Goal: Task Accomplishment & Management: Use online tool/utility

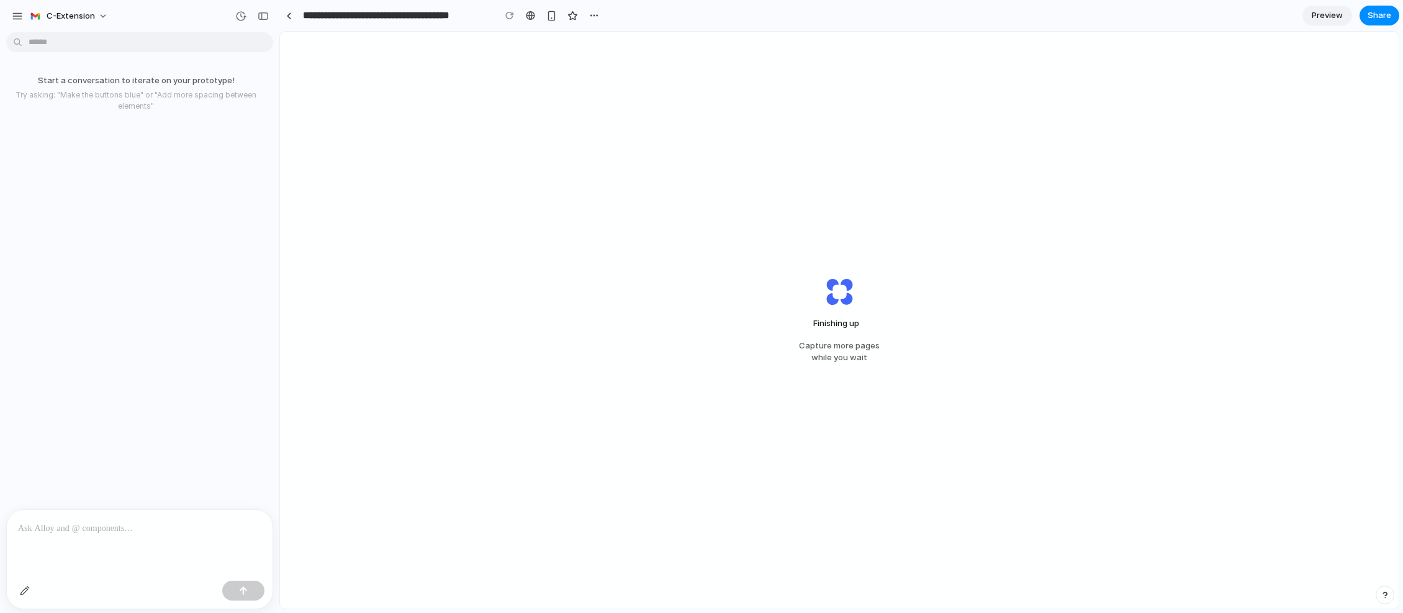
drag, startPoint x: 101, startPoint y: 502, endPoint x: 86, endPoint y: 531, distance: 32.8
click at [100, 522] on div "Start a conversation to iterate on your prototype! Try asking: "Make the button…" at bounding box center [139, 325] width 279 height 576
click at [86, 531] on div at bounding box center [140, 543] width 266 height 66
click at [95, 521] on p at bounding box center [139, 528] width 243 height 15
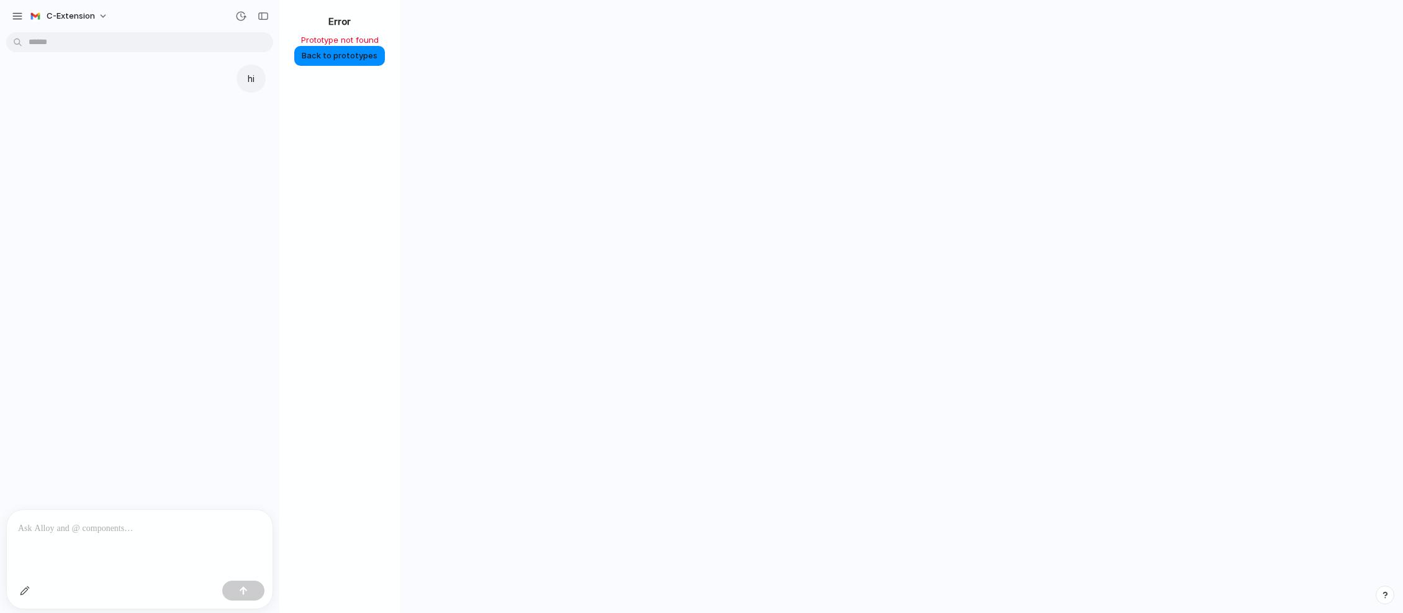
scroll to position [30, 0]
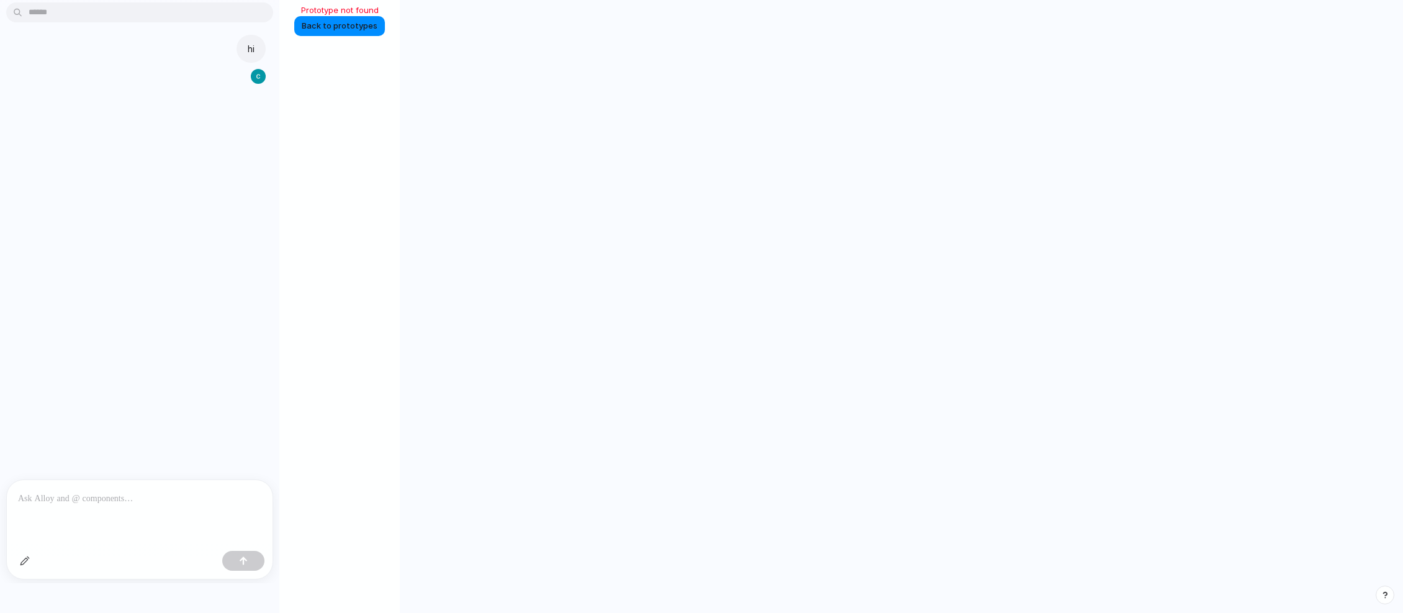
click at [360, 29] on span "Back to prototypes" at bounding box center [340, 26] width 76 height 12
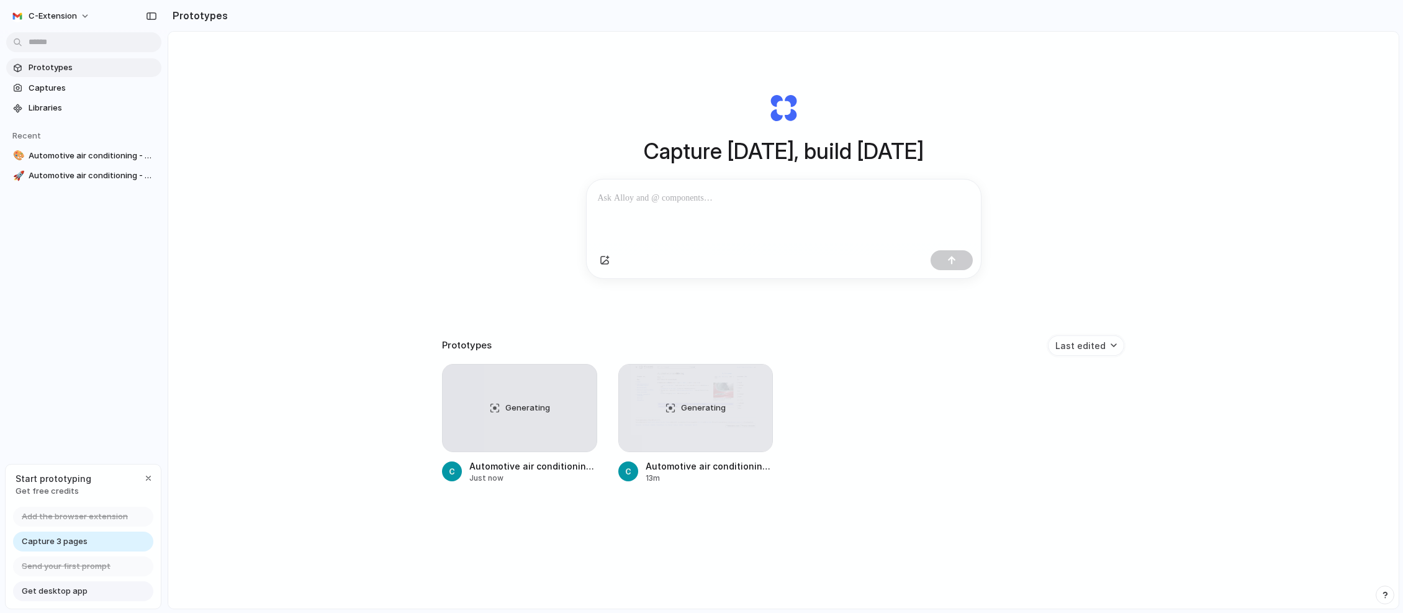
click at [712, 410] on span "Generating" at bounding box center [703, 408] width 45 height 12
click at [697, 411] on span "Generating" at bounding box center [703, 408] width 45 height 12
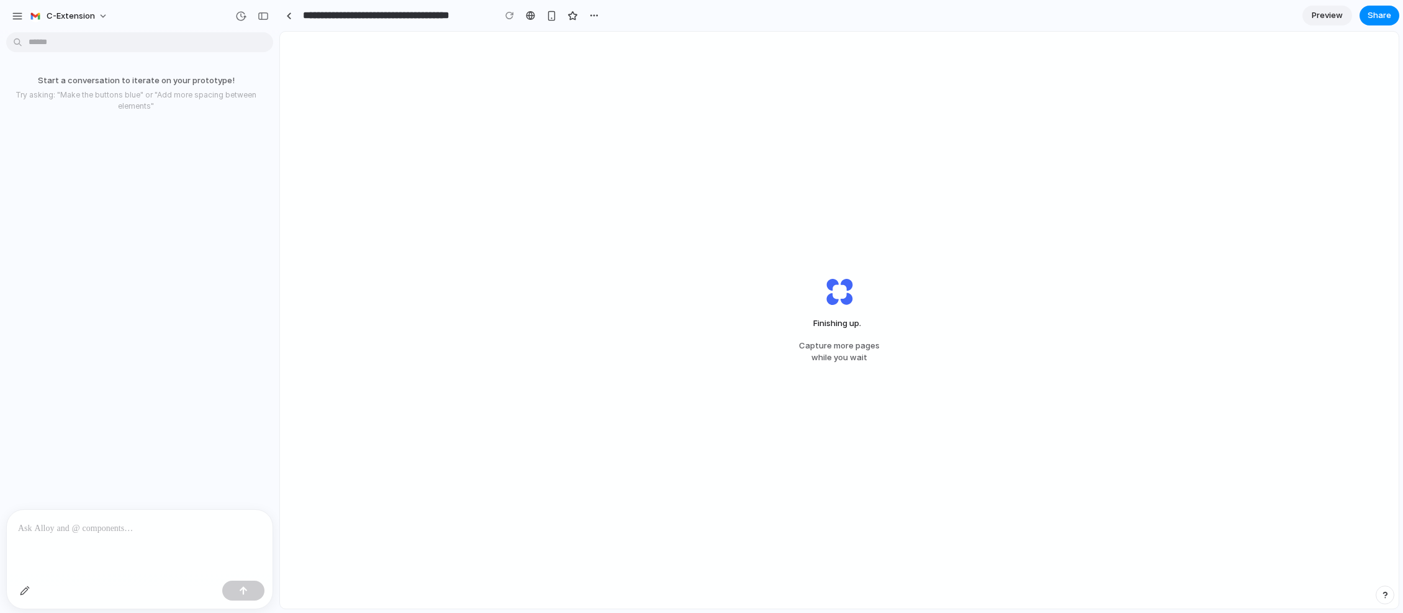
drag, startPoint x: 861, startPoint y: 373, endPoint x: 874, endPoint y: 379, distance: 15.0
click at [874, 379] on div "Finishing up . Capture more pages while you wait" at bounding box center [839, 319] width 120 height 127
click at [847, 404] on div "Finishing up .. Capture more pages while you wait" at bounding box center [839, 320] width 1119 height 577
click at [549, 12] on div "button" at bounding box center [551, 16] width 11 height 11
click at [531, 16] on div at bounding box center [530, 16] width 9 height 10
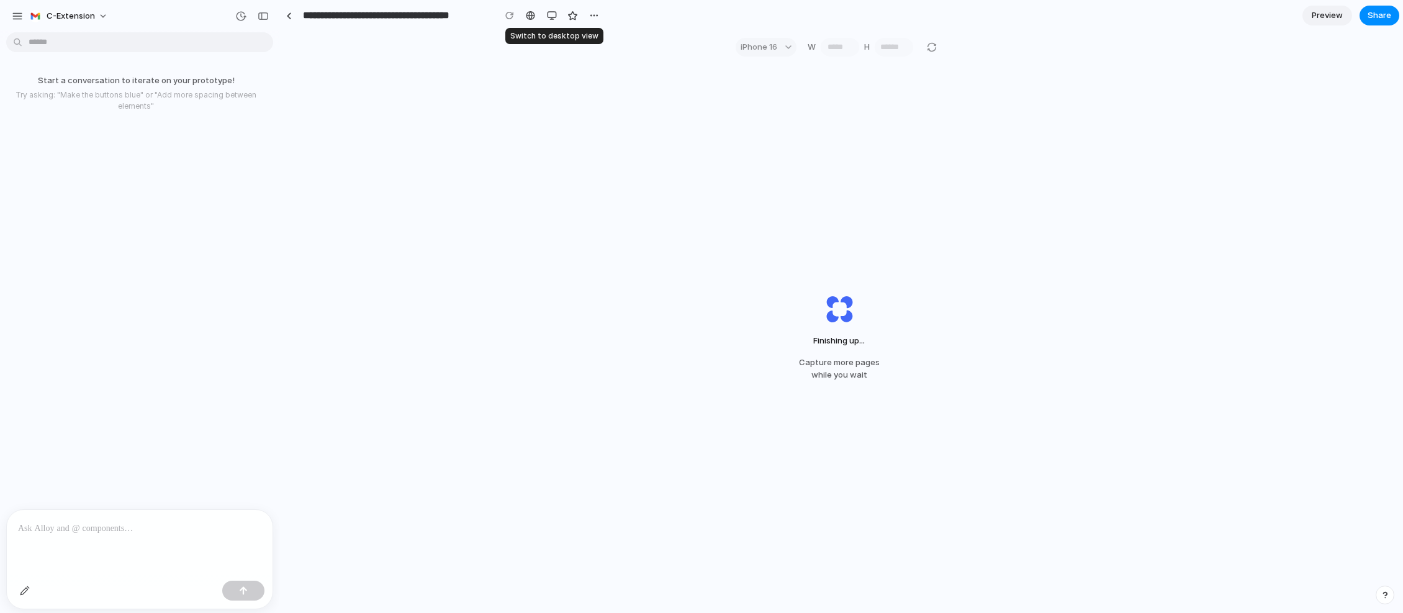
click at [553, 18] on div "button" at bounding box center [552, 16] width 10 height 10
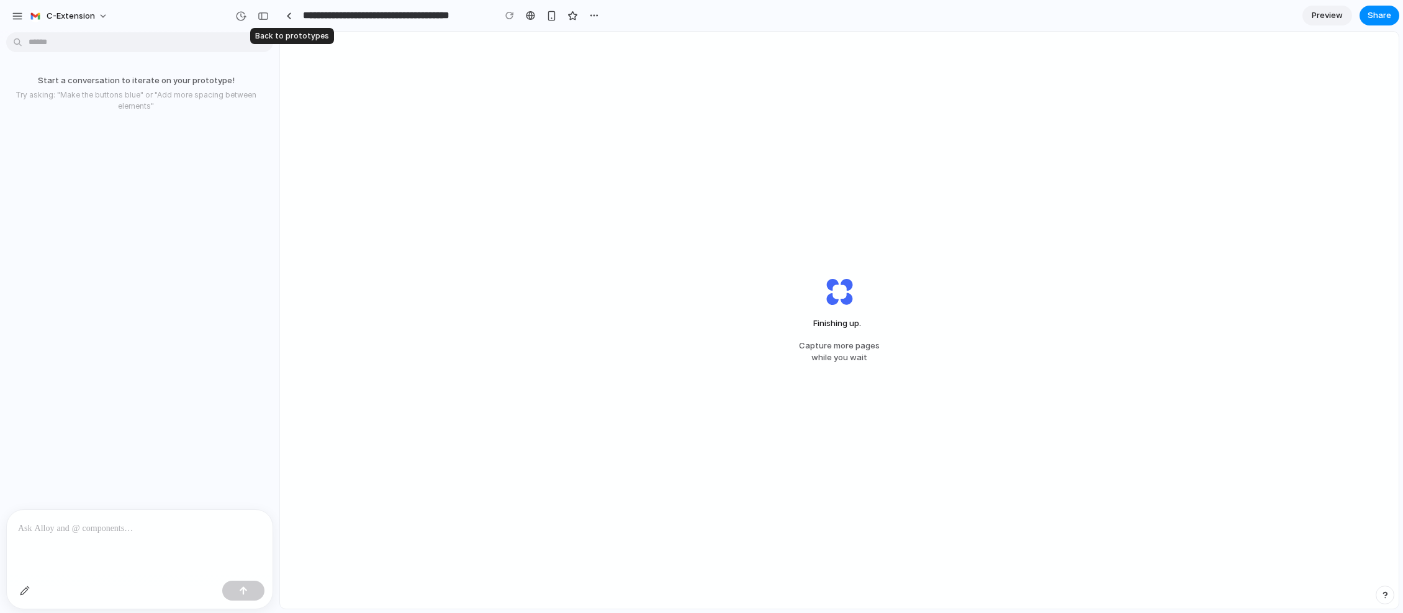
click at [290, 14] on div at bounding box center [289, 15] width 6 height 7
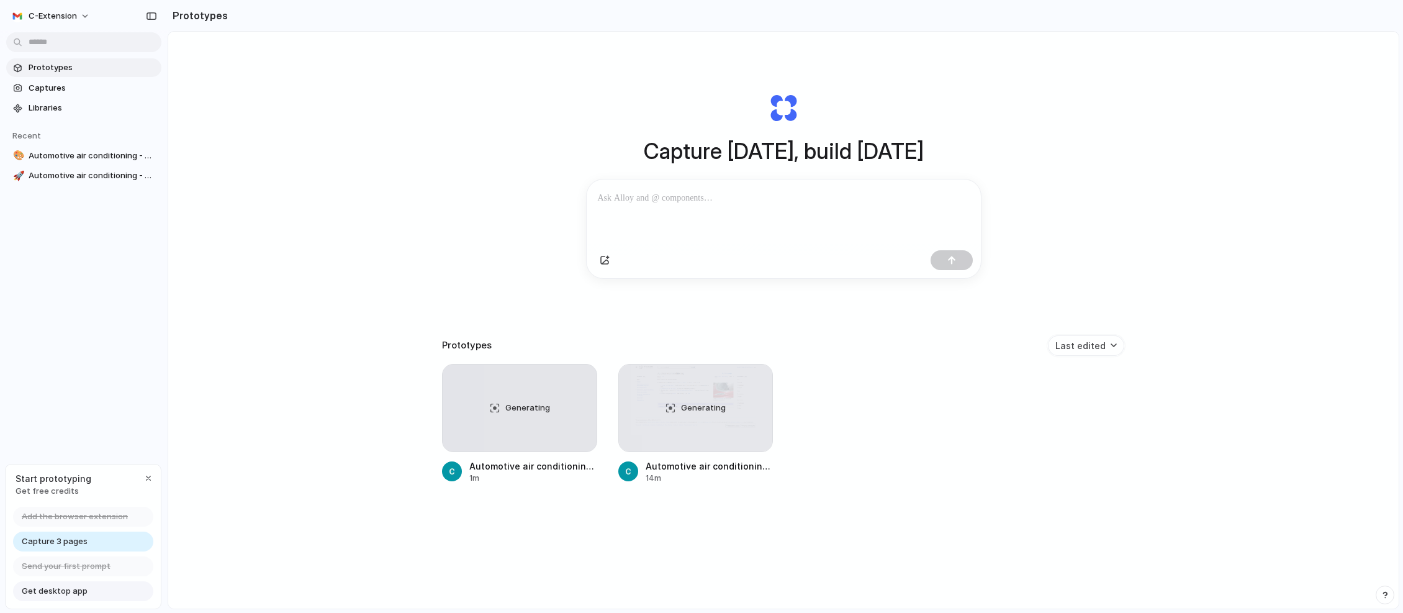
click at [686, 414] on span "Generating" at bounding box center [703, 408] width 45 height 12
